Goal: Information Seeking & Learning: Learn about a topic

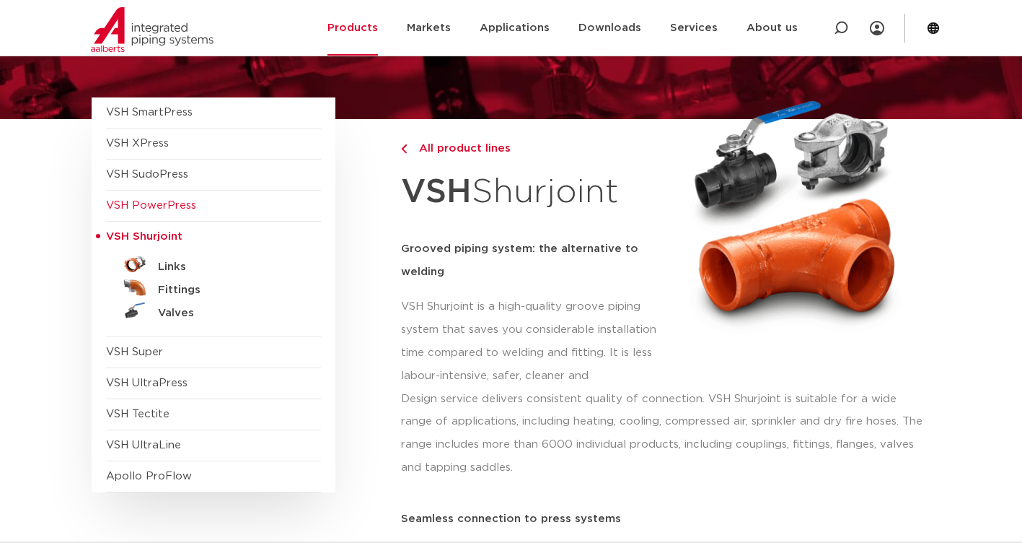
scroll to position [216, 0]
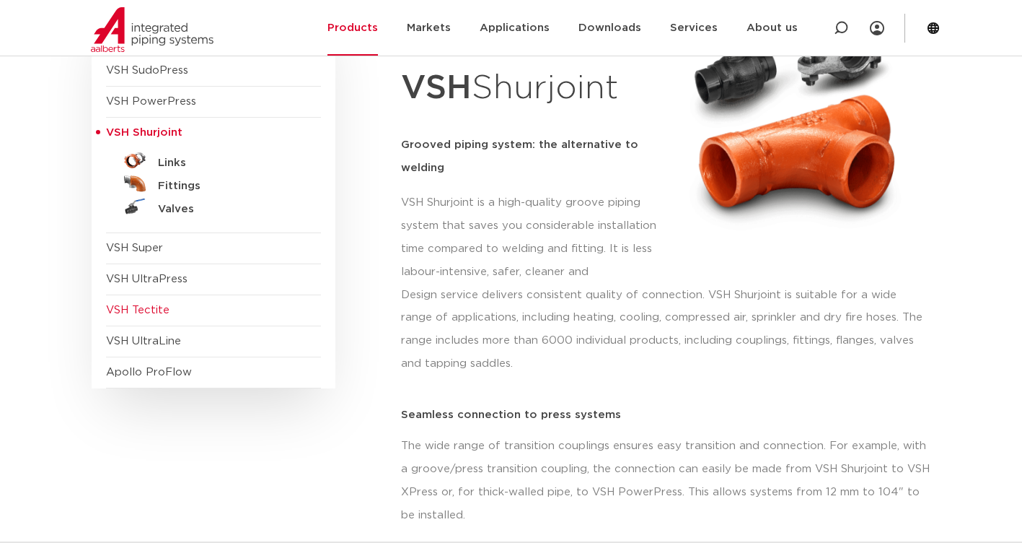
click at [144, 314] on span "VSH Tectite" at bounding box center [137, 309] width 63 height 11
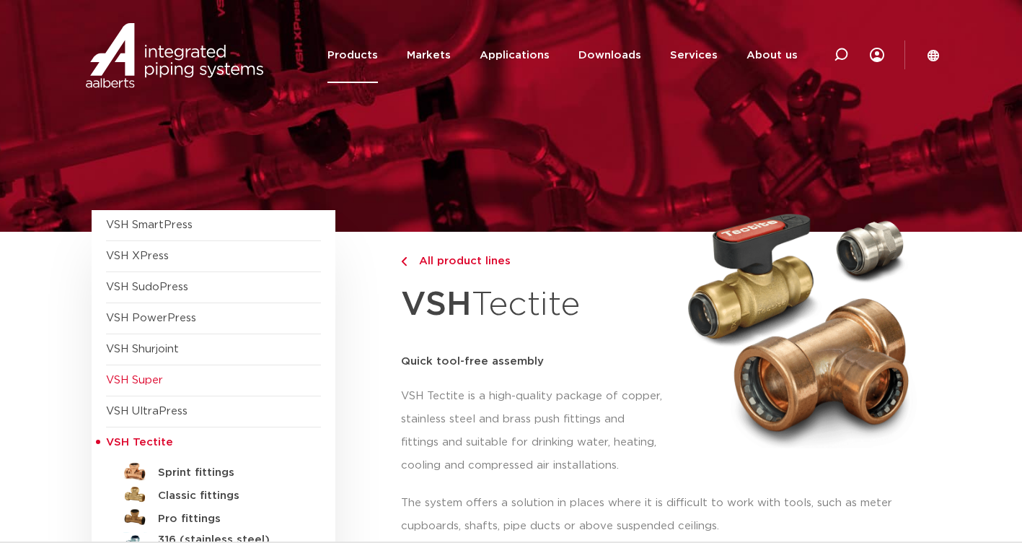
click at [131, 380] on span "VSH Super" at bounding box center [134, 379] width 57 height 11
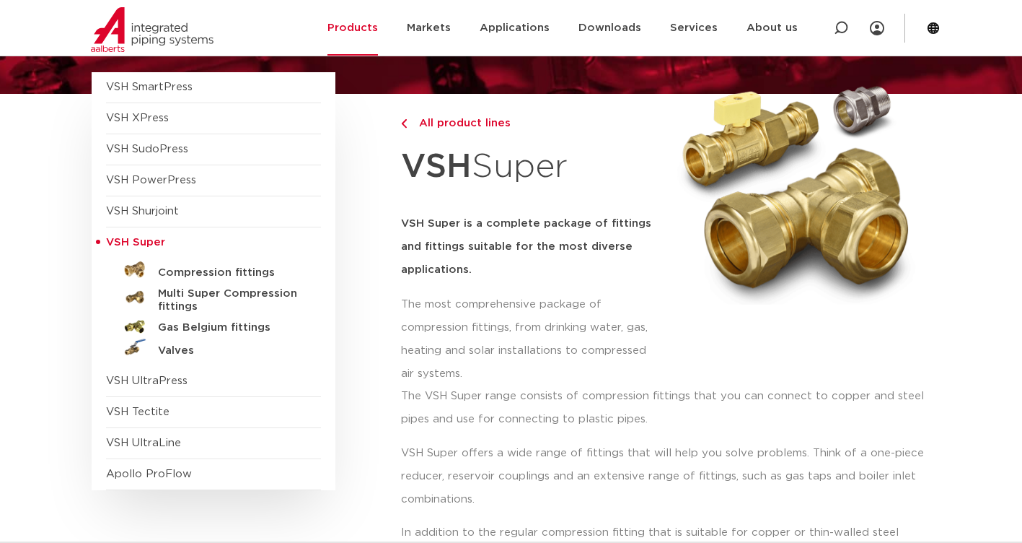
scroll to position [144, 0]
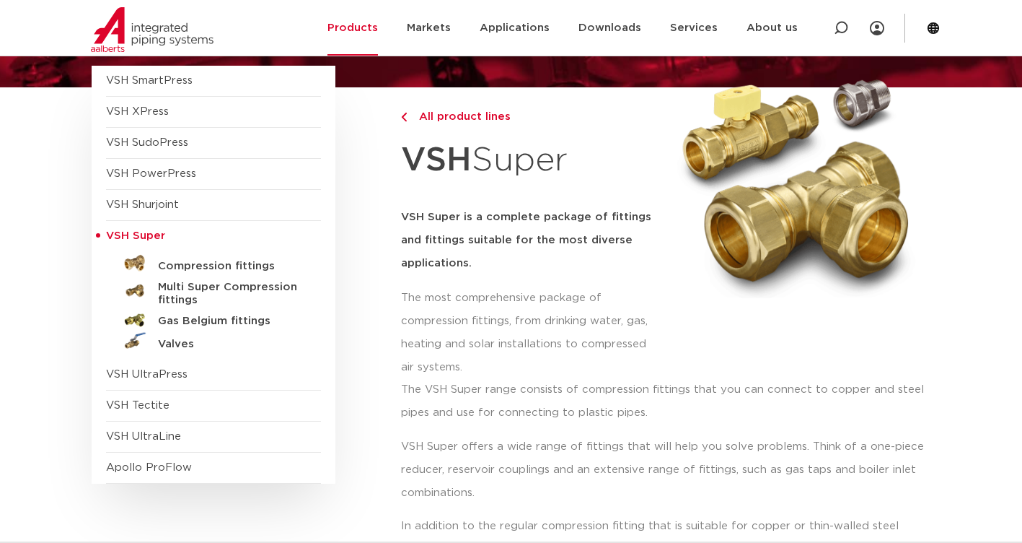
click at [486, 118] on span "All product lines" at bounding box center [461, 116] width 100 height 11
